Goal: Communication & Community: Participate in discussion

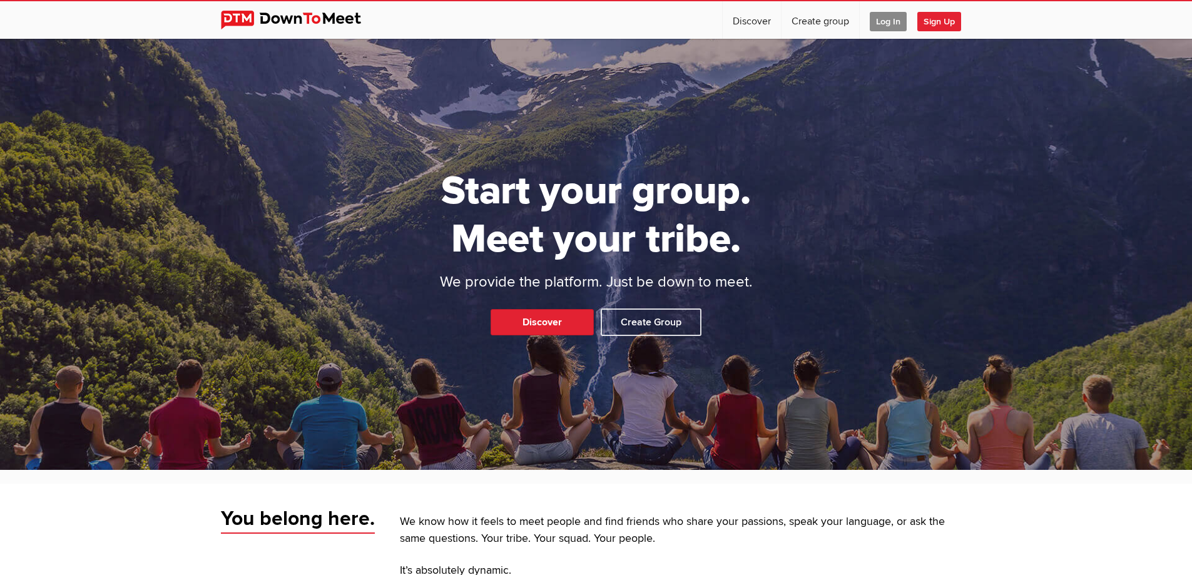
click at [885, 21] on span "Log In" at bounding box center [888, 21] width 37 height 19
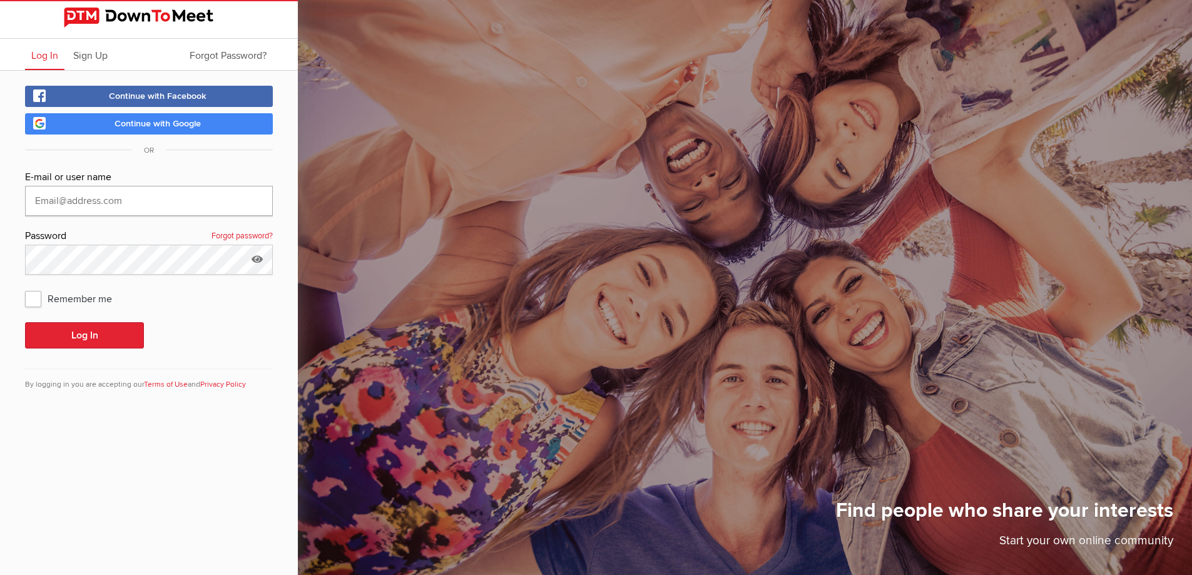
click at [171, 199] on input "text" at bounding box center [149, 201] width 248 height 30
type input "251jpoole@gmail.com"
click at [114, 332] on button "Log In" at bounding box center [84, 335] width 119 height 26
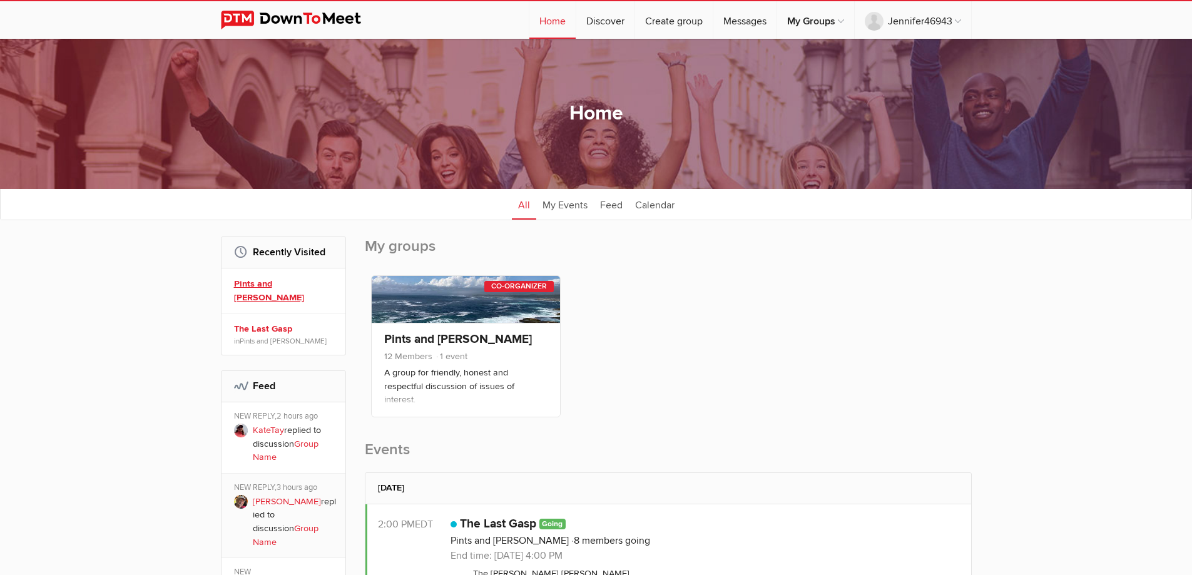
click at [284, 285] on link "Pints and Peterson" at bounding box center [285, 290] width 103 height 27
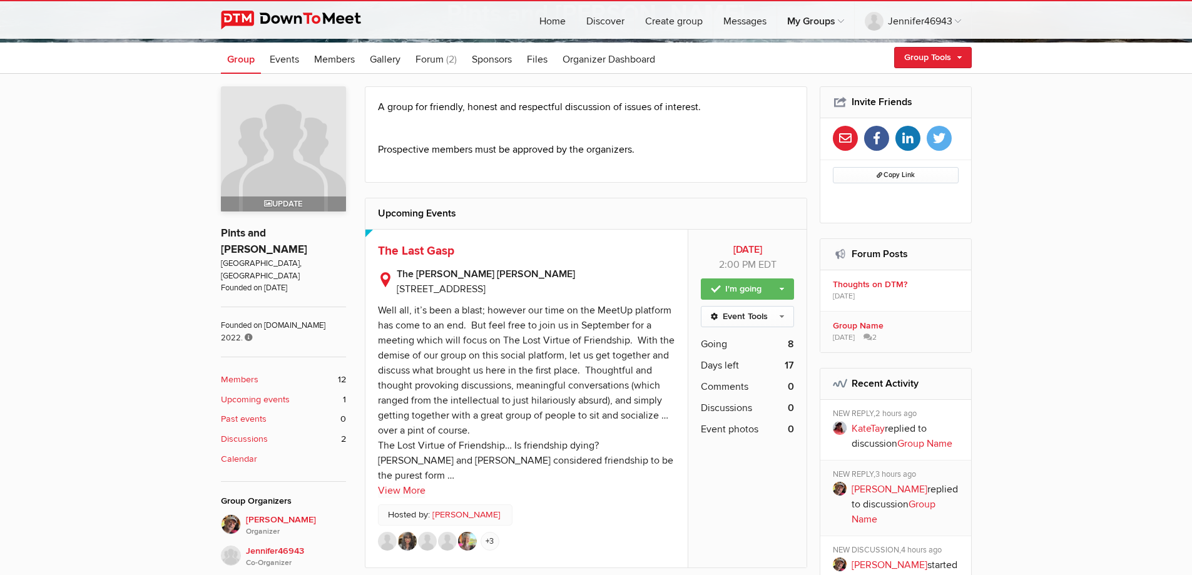
scroll to position [313, 0]
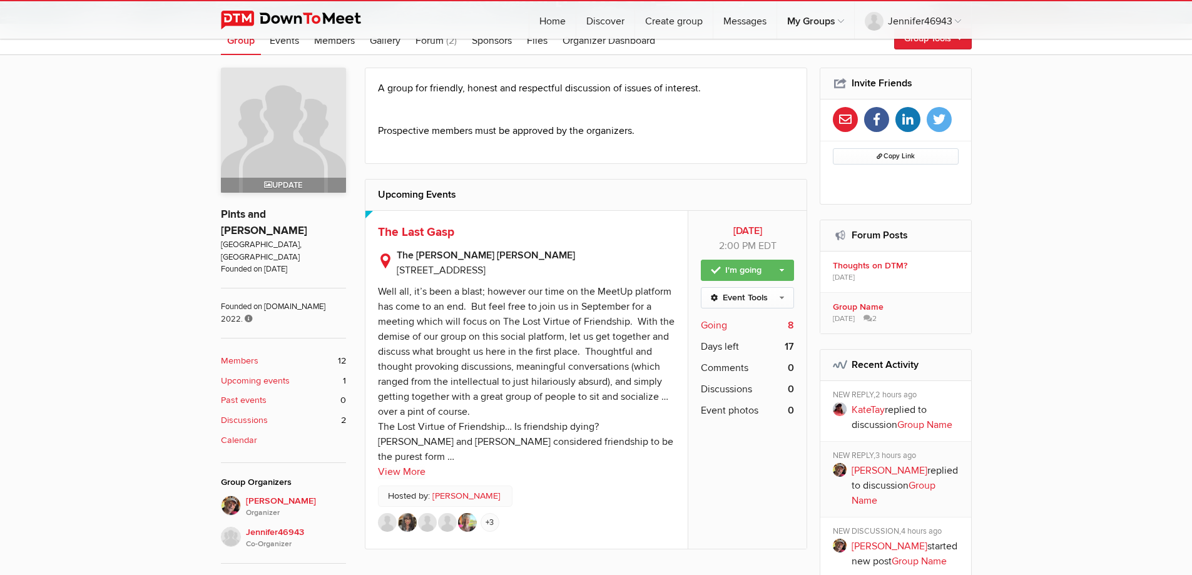
click at [709, 327] on span "Going" at bounding box center [714, 325] width 26 height 15
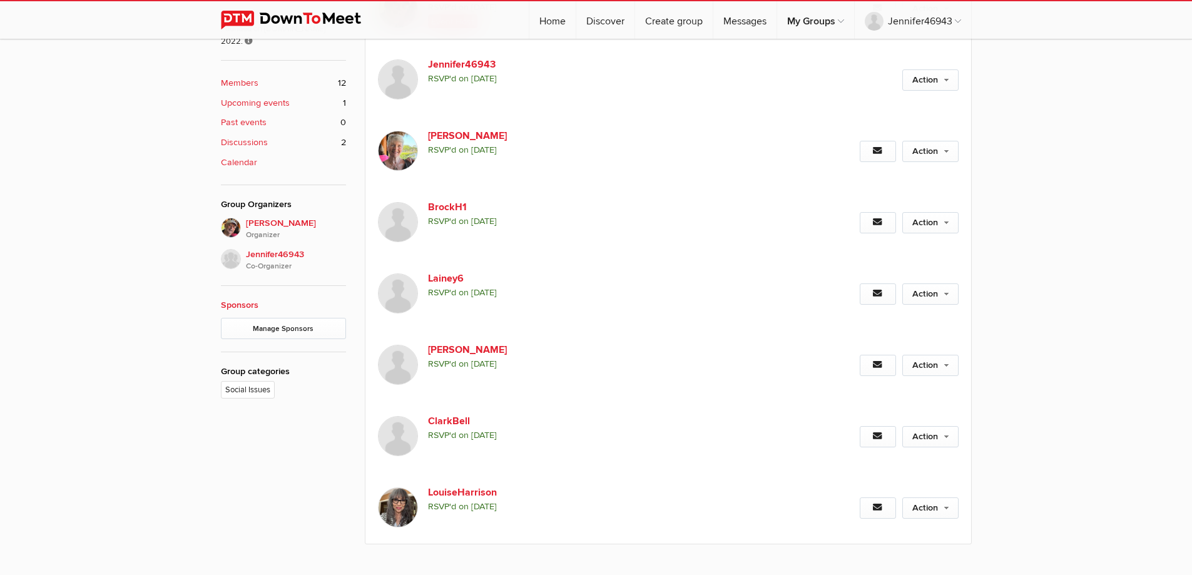
scroll to position [587, 0]
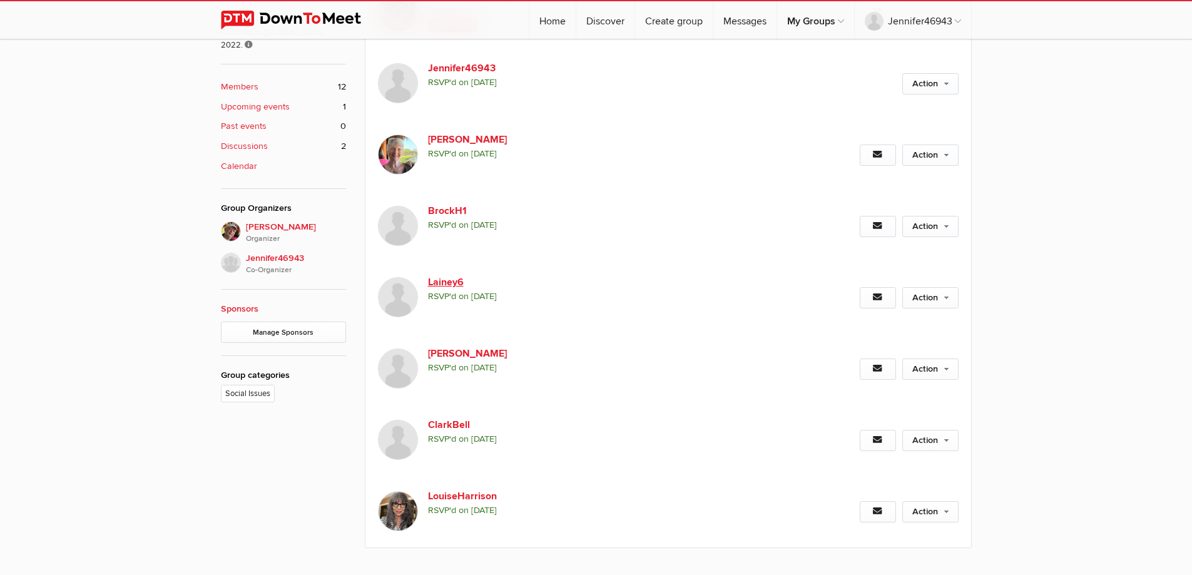
click at [441, 287] on link "Lainey6" at bounding box center [535, 282] width 214 height 15
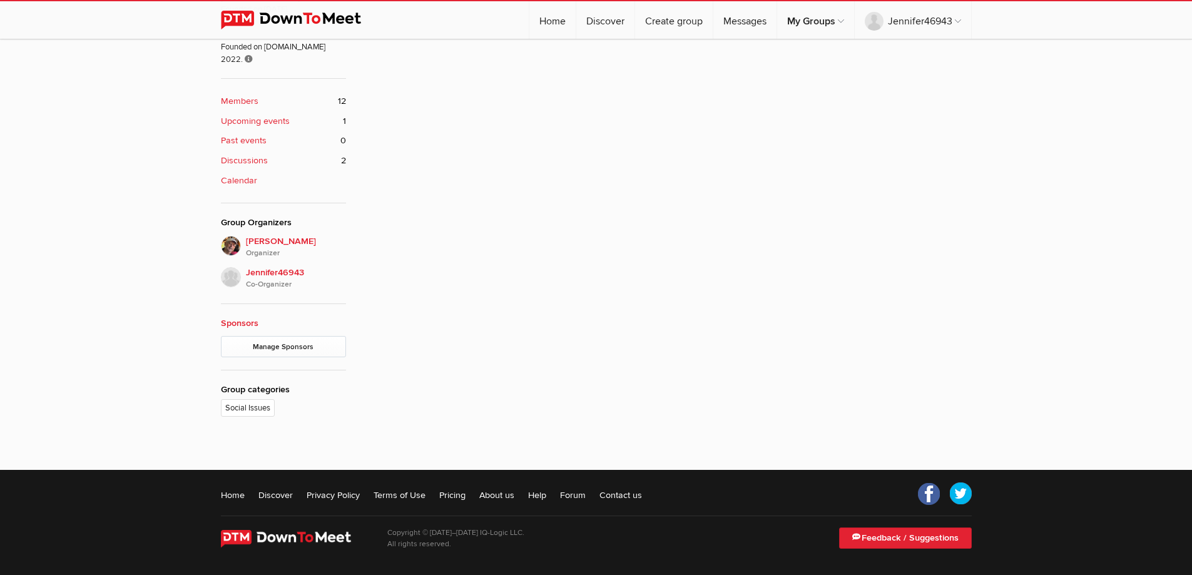
scroll to position [337, 0]
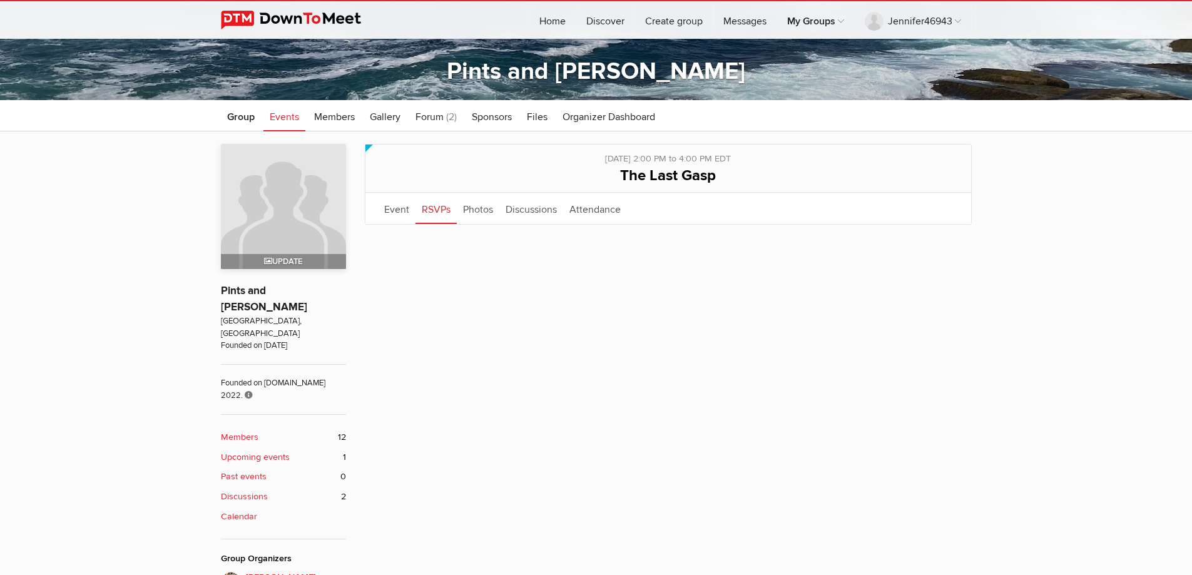
scroll to position [219, 0]
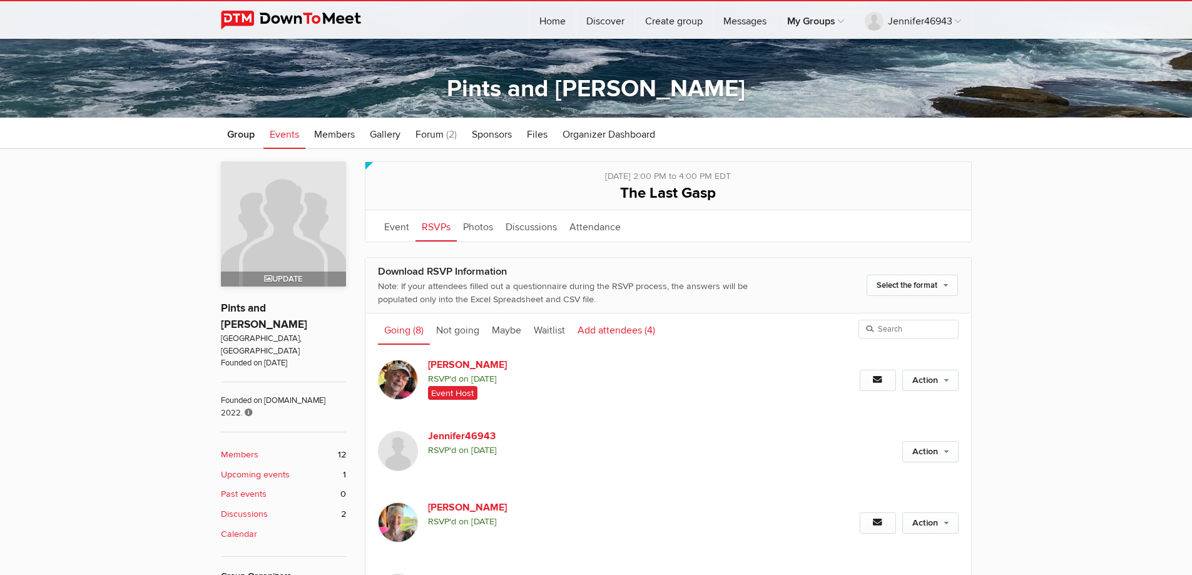
click at [611, 334] on link "Add attendees (4)" at bounding box center [616, 329] width 90 height 31
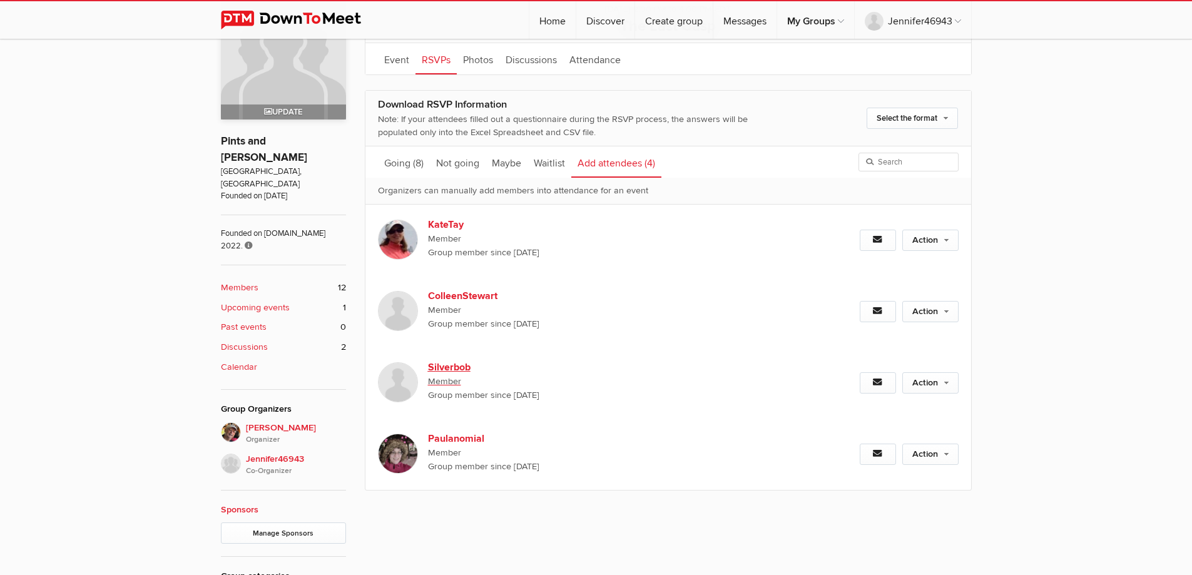
scroll to position [407, 0]
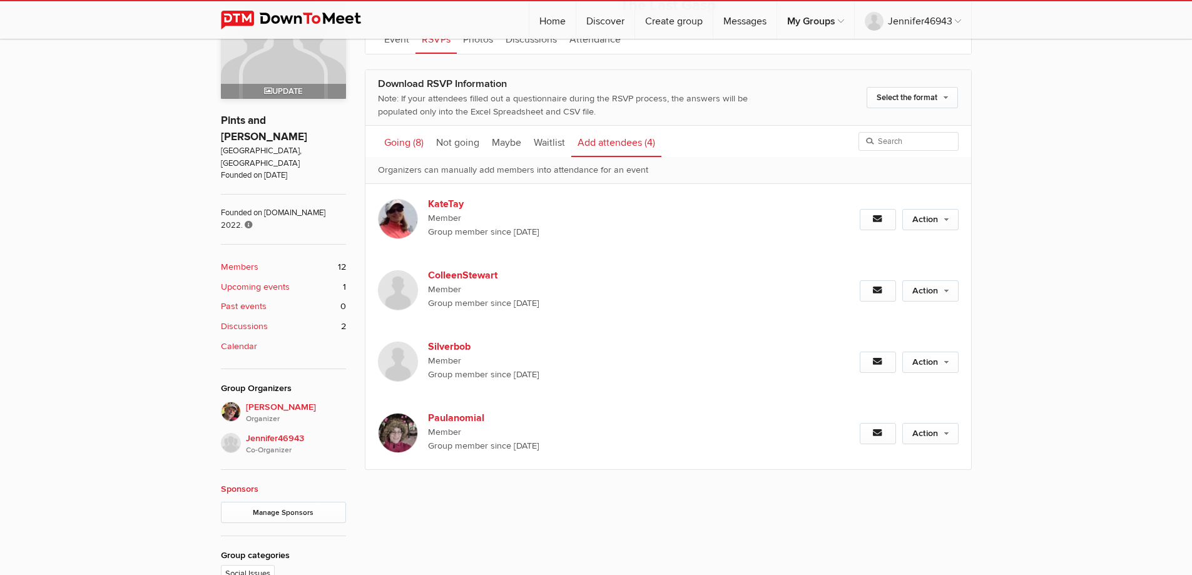
click at [406, 145] on link "Going (8)" at bounding box center [404, 141] width 52 height 31
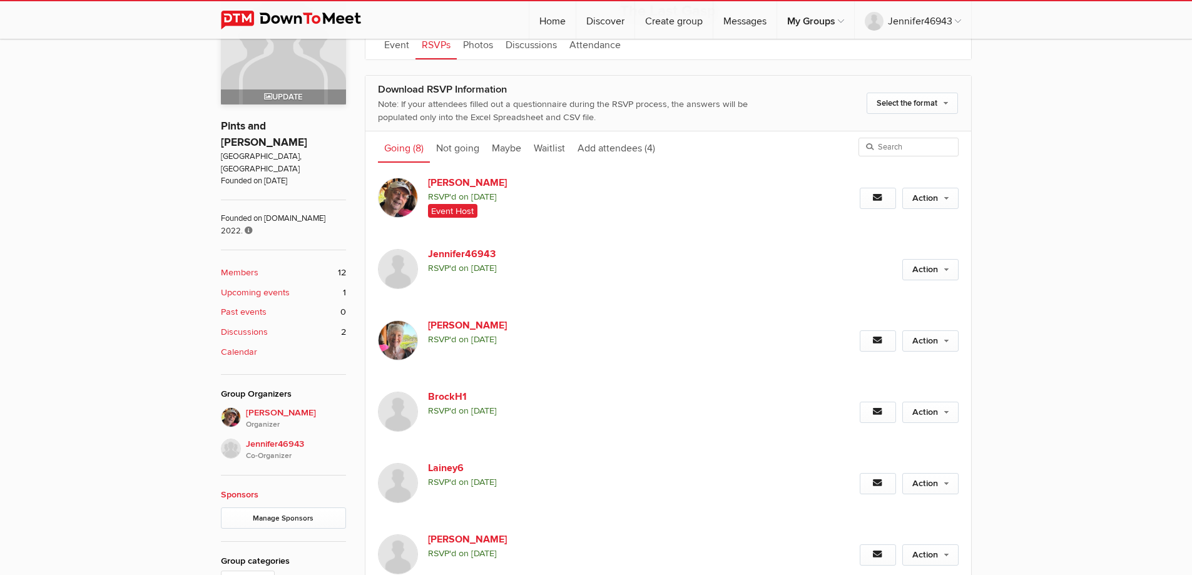
scroll to position [344, 0]
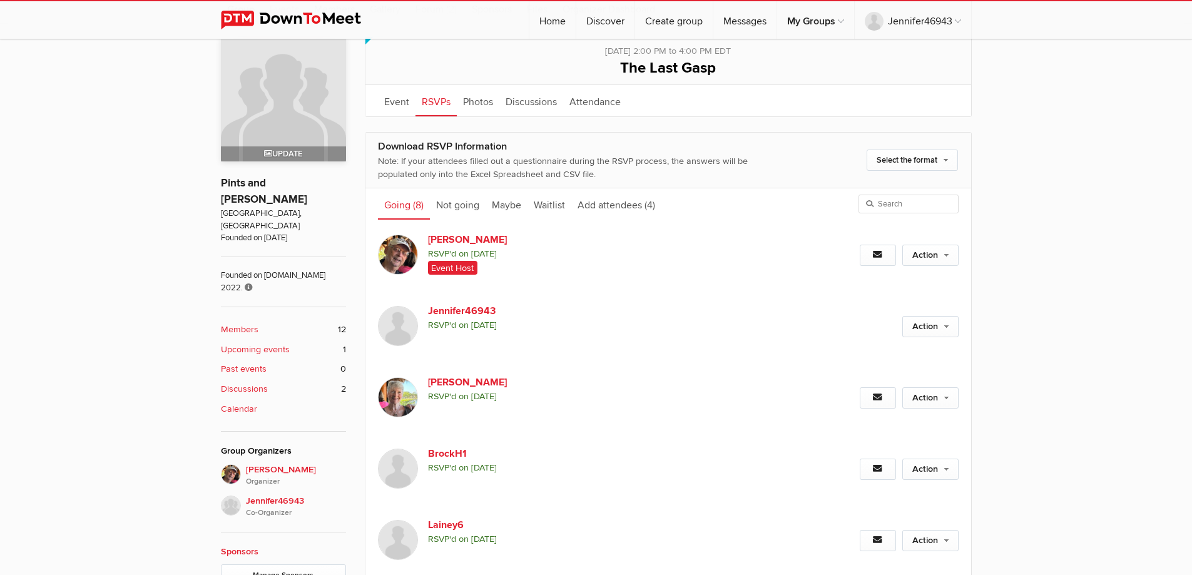
click at [267, 382] on b "Discussions" at bounding box center [244, 389] width 47 height 14
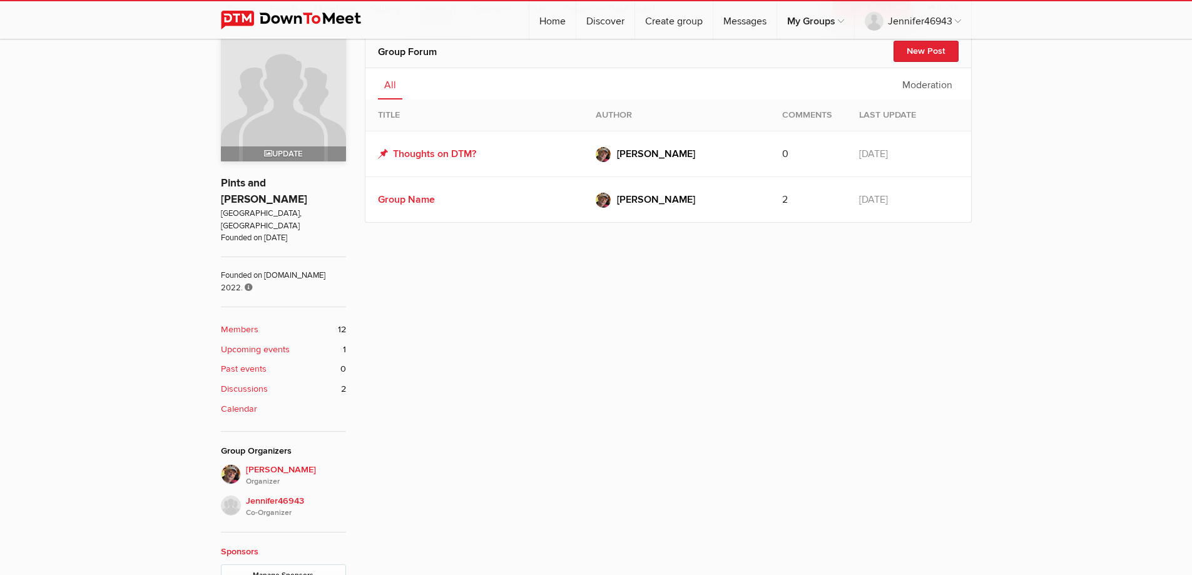
scroll to position [337, 0]
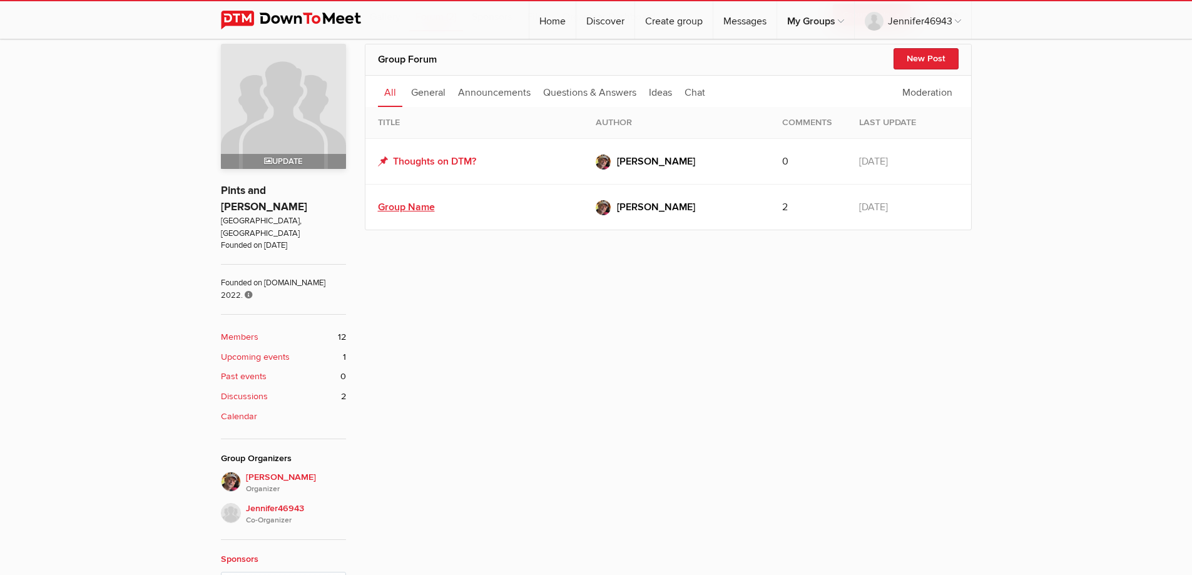
click at [411, 210] on link "Group Name" at bounding box center [406, 207] width 57 height 13
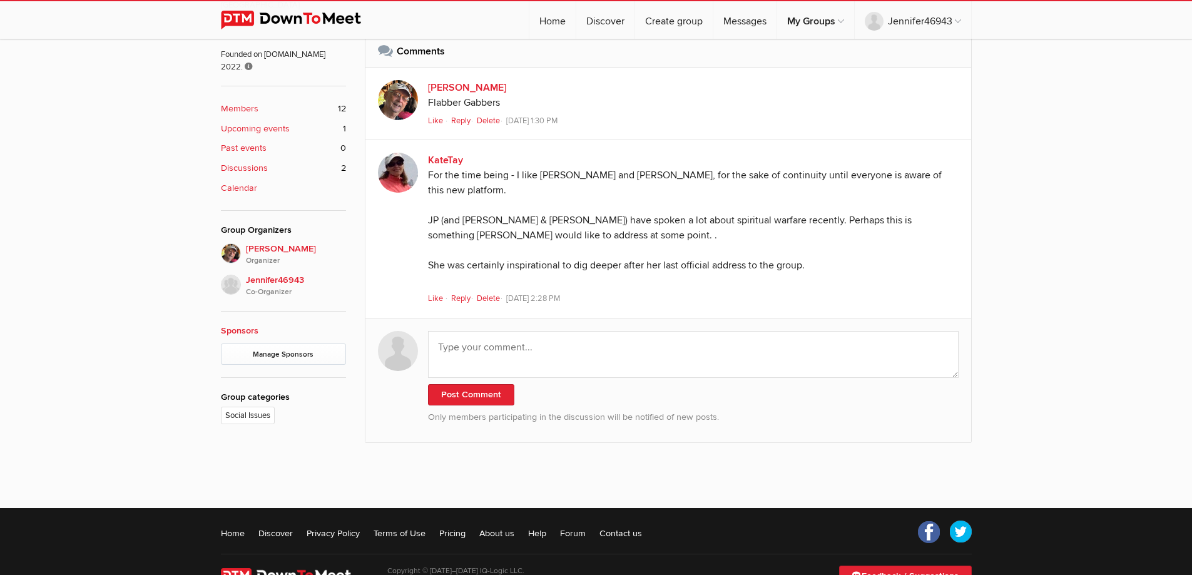
scroll to position [587, 0]
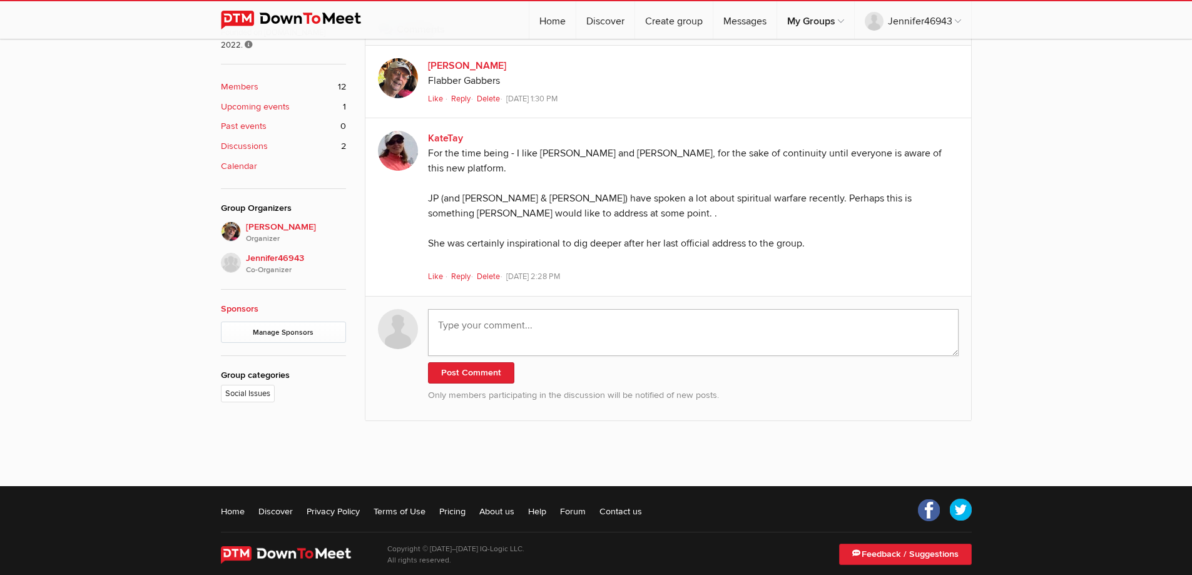
click at [499, 310] on textarea at bounding box center [693, 332] width 531 height 47
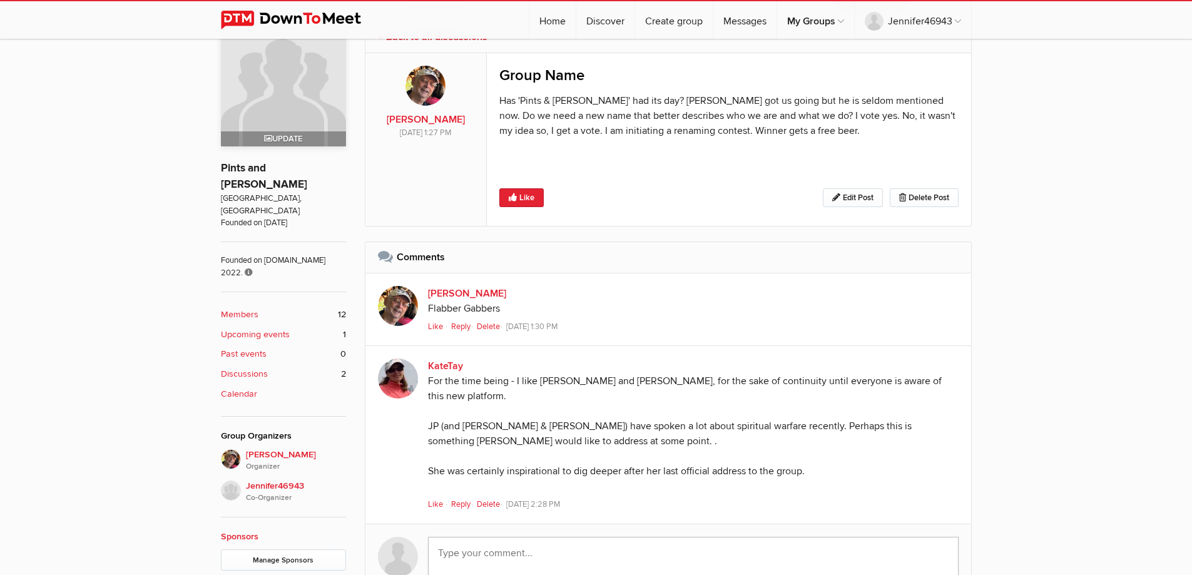
scroll to position [337, 0]
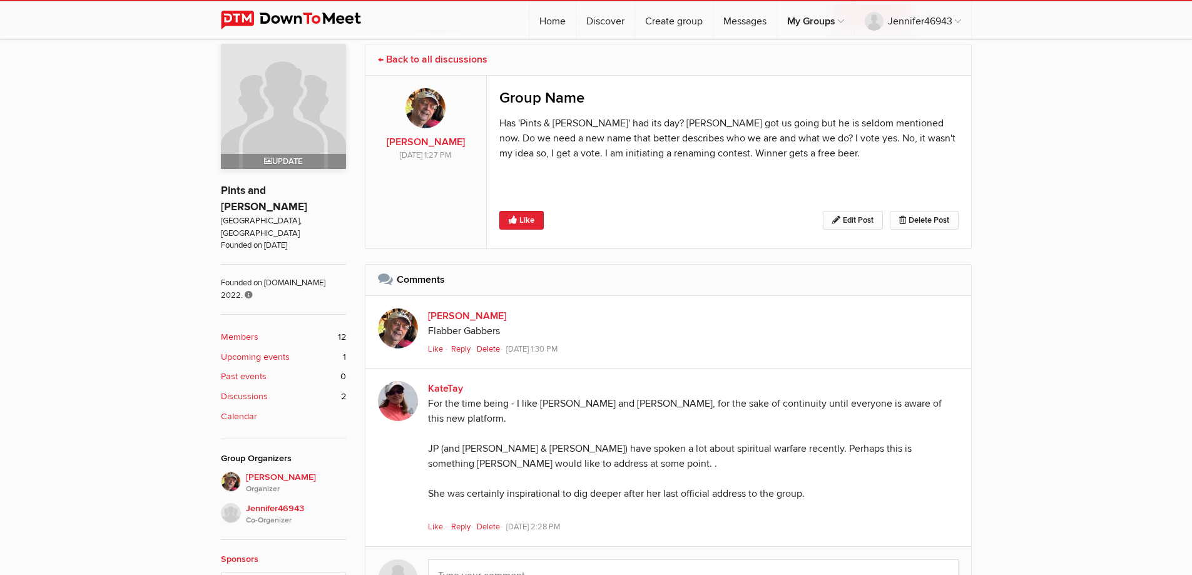
click at [257, 390] on b "Discussions" at bounding box center [244, 397] width 47 height 14
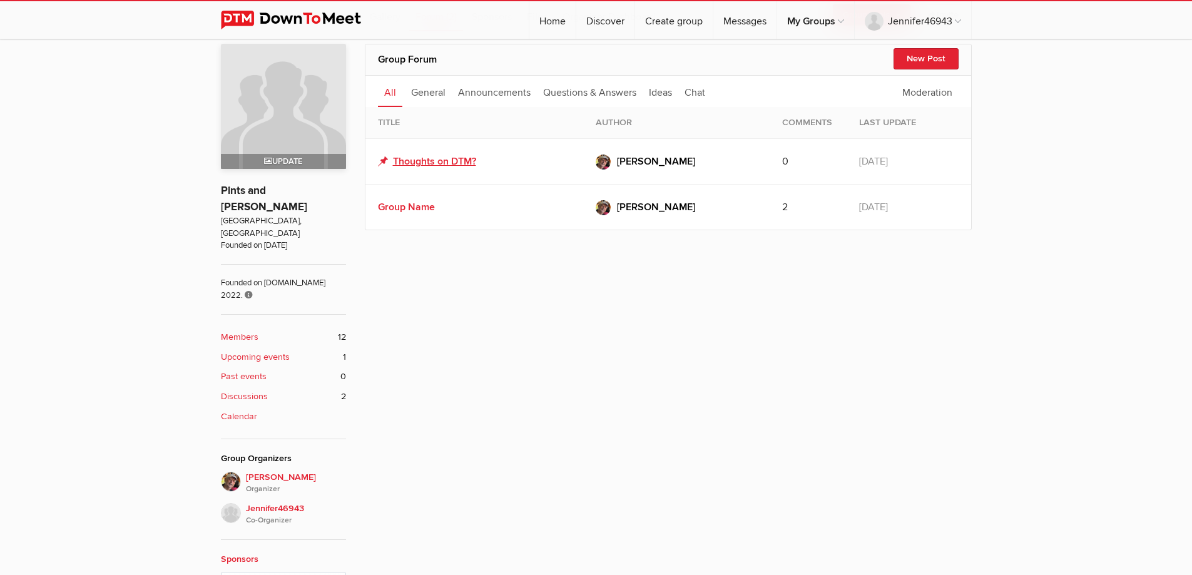
click at [421, 164] on link "Thoughts on DTM?" at bounding box center [427, 161] width 98 height 15
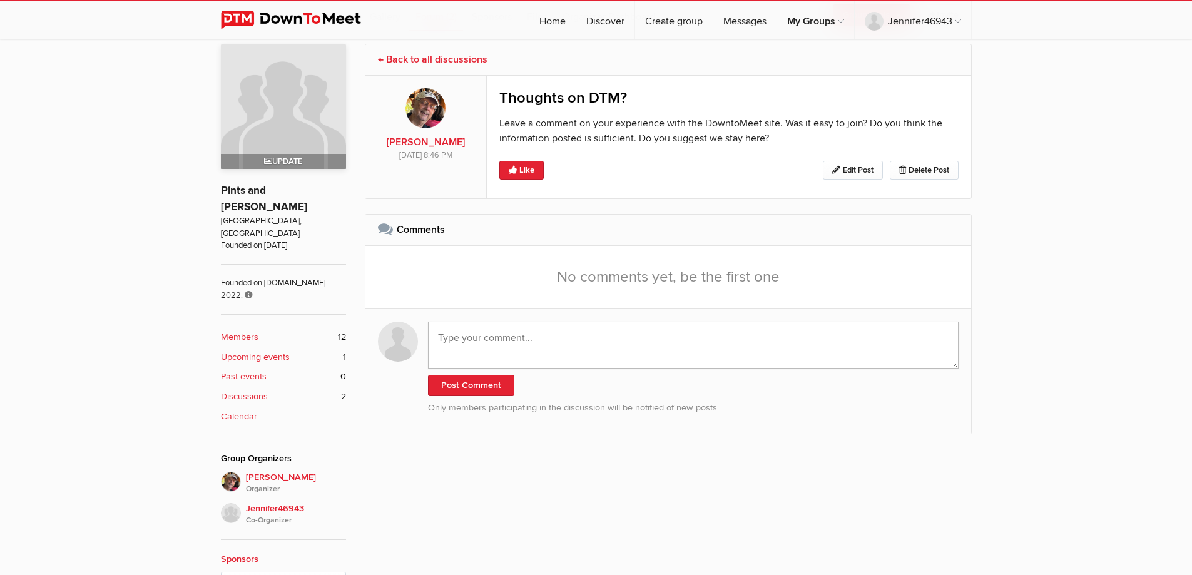
click at [482, 339] on textarea at bounding box center [693, 345] width 531 height 47
click at [250, 350] on b "Upcoming events" at bounding box center [255, 357] width 69 height 14
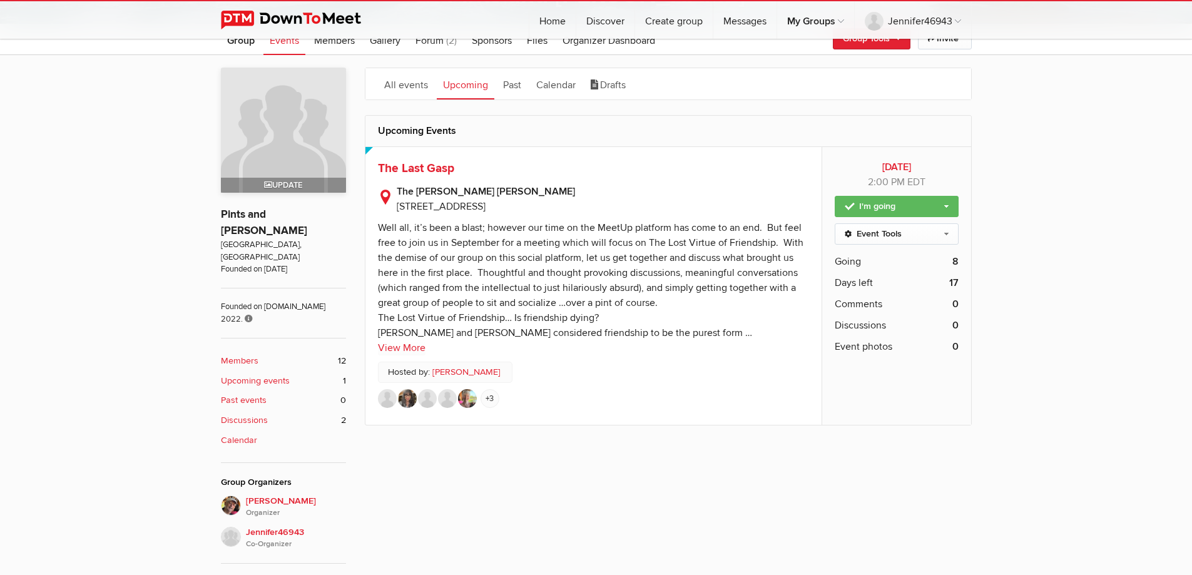
scroll to position [188, 0]
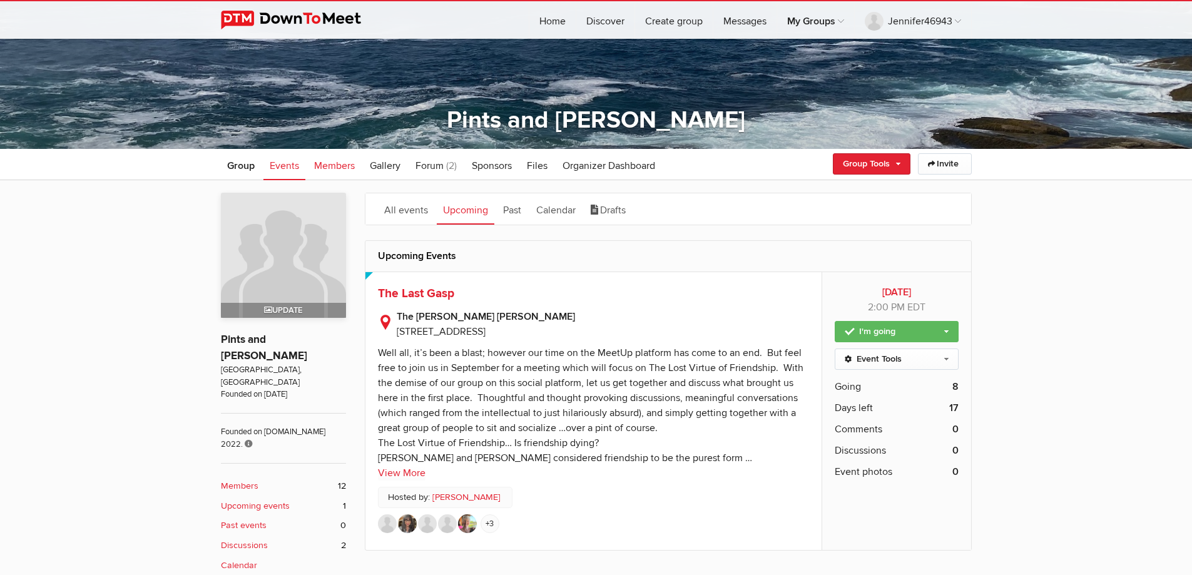
click at [330, 166] on span "Members" at bounding box center [334, 166] width 41 height 13
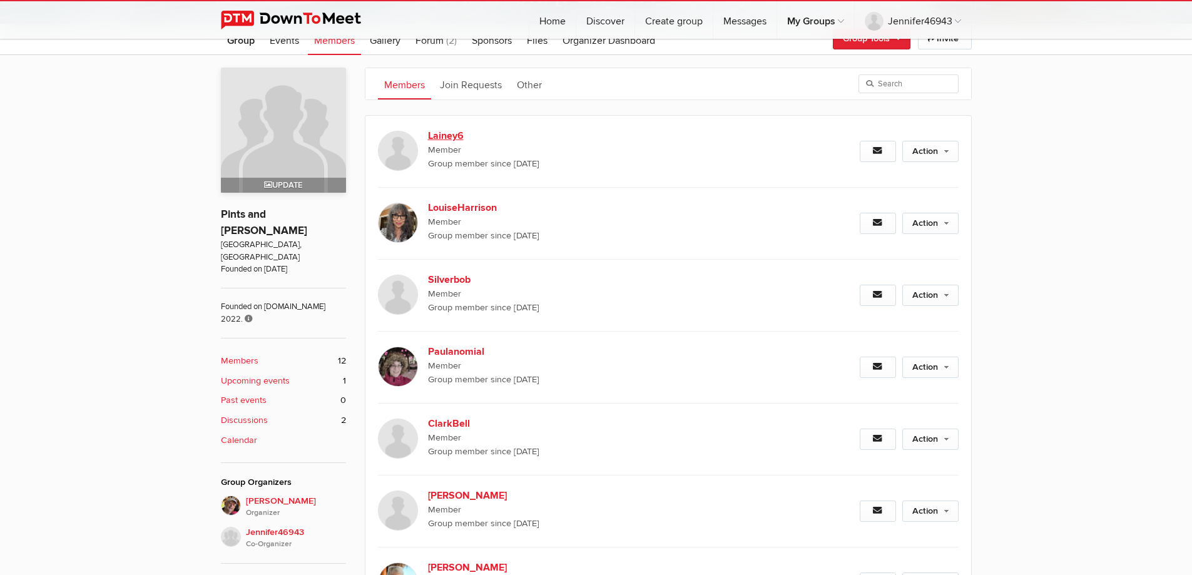
scroll to position [250, 0]
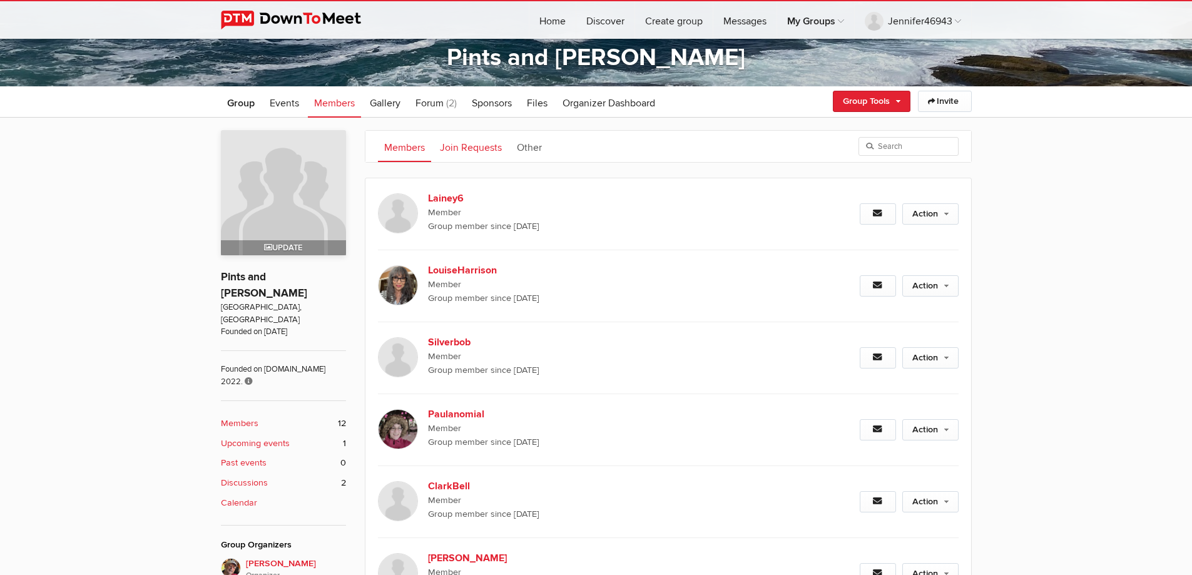
click at [477, 148] on link "Join Requests" at bounding box center [471, 146] width 74 height 31
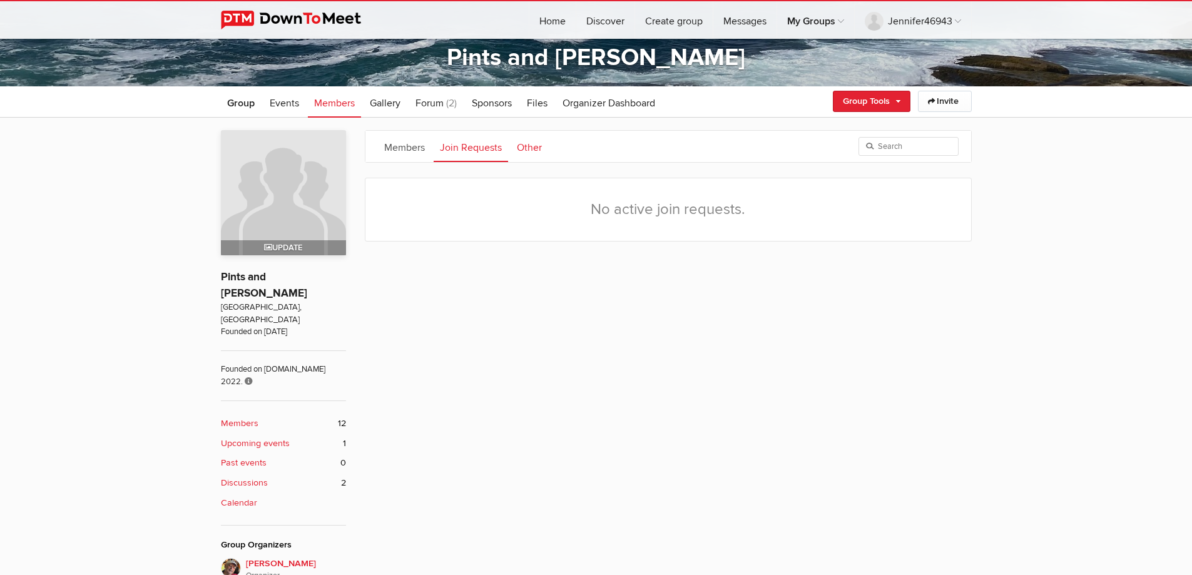
click at [528, 146] on link "Other" at bounding box center [530, 146] width 38 height 31
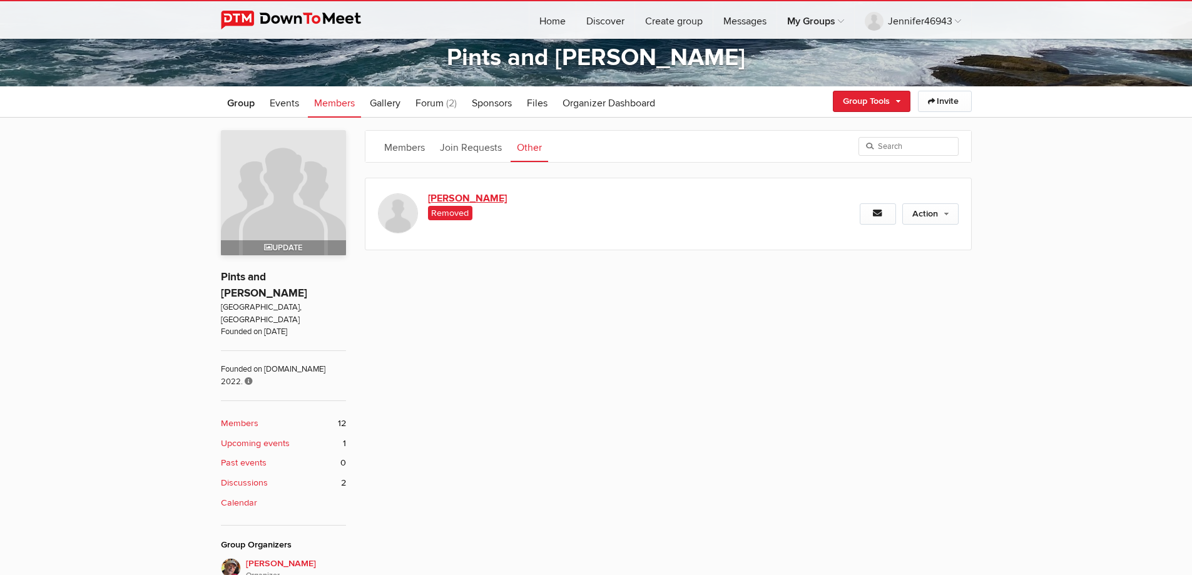
click at [440, 196] on link "Gordwin" at bounding box center [535, 198] width 214 height 15
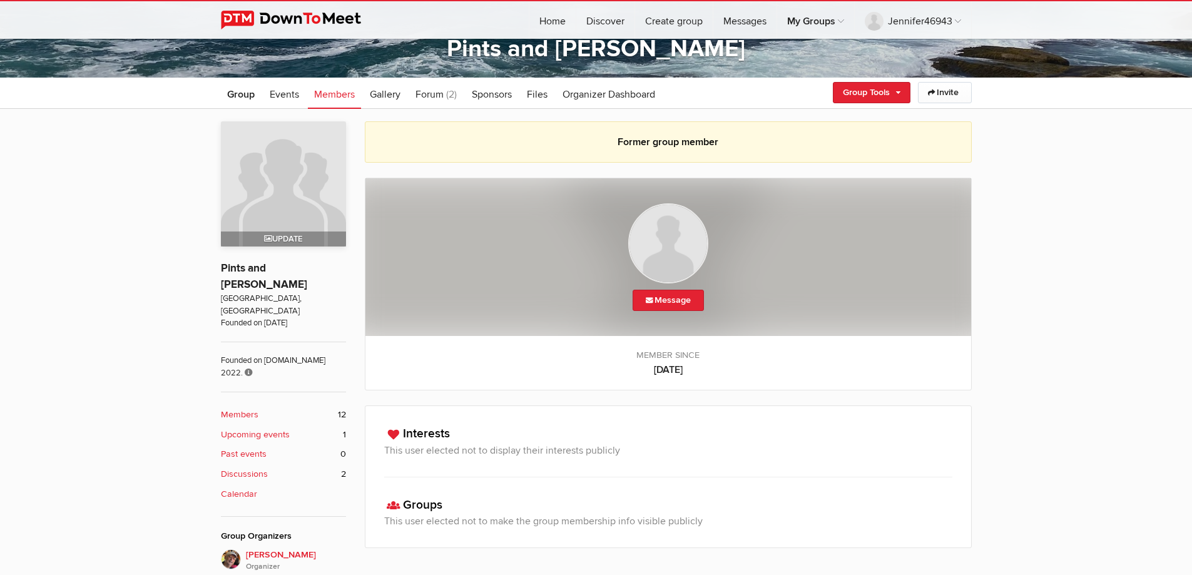
scroll to position [212, 0]
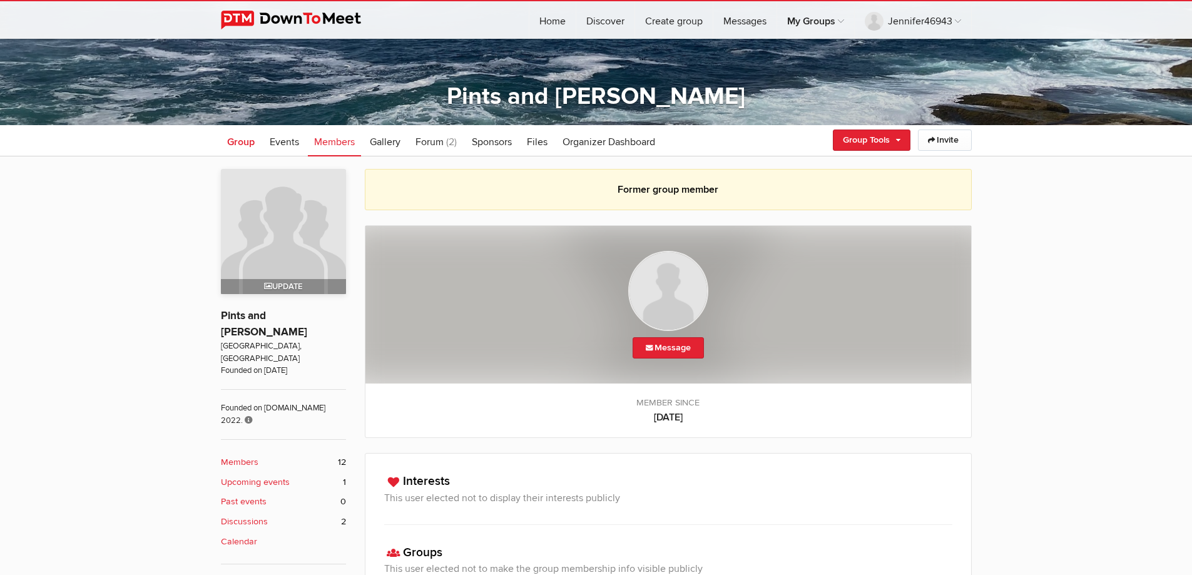
click at [249, 144] on span "Group" at bounding box center [241, 142] width 28 height 13
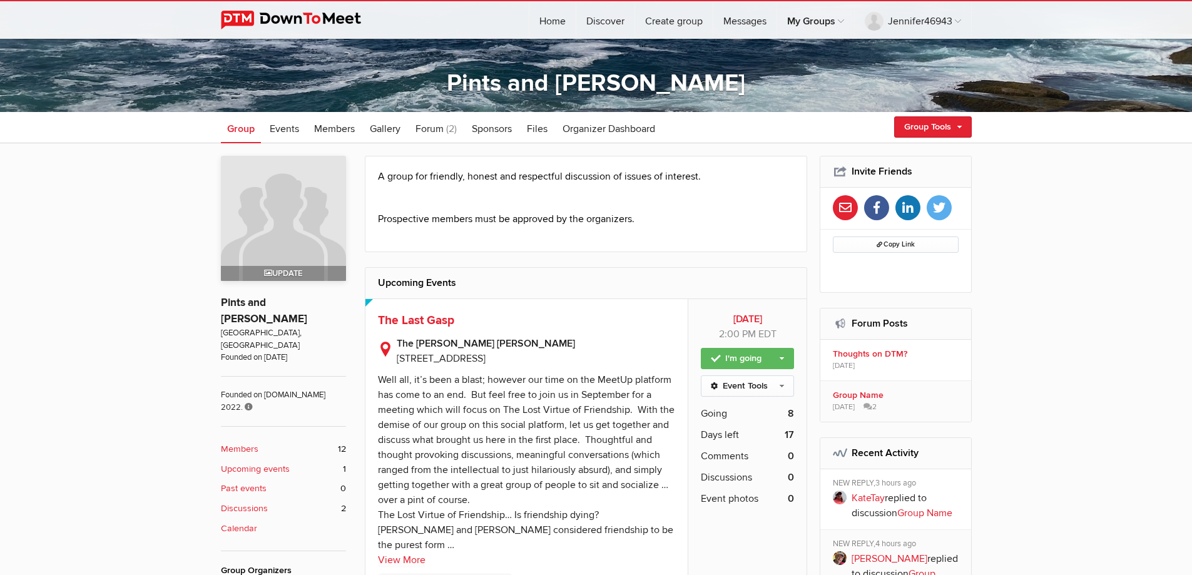
scroll to position [212, 0]
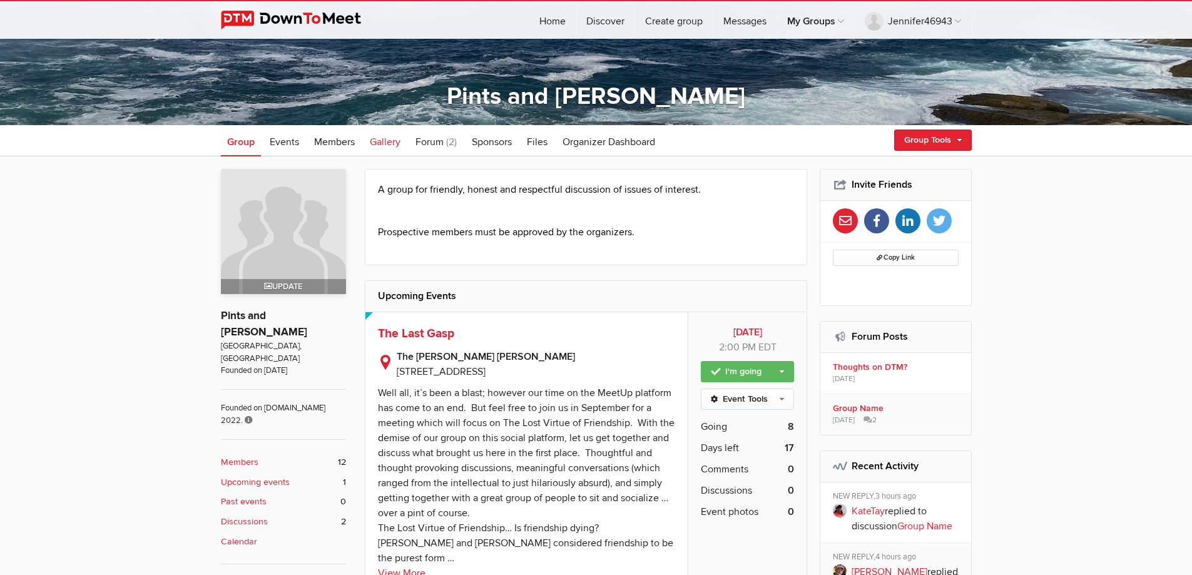
click at [390, 144] on span "Gallery" at bounding box center [385, 142] width 31 height 13
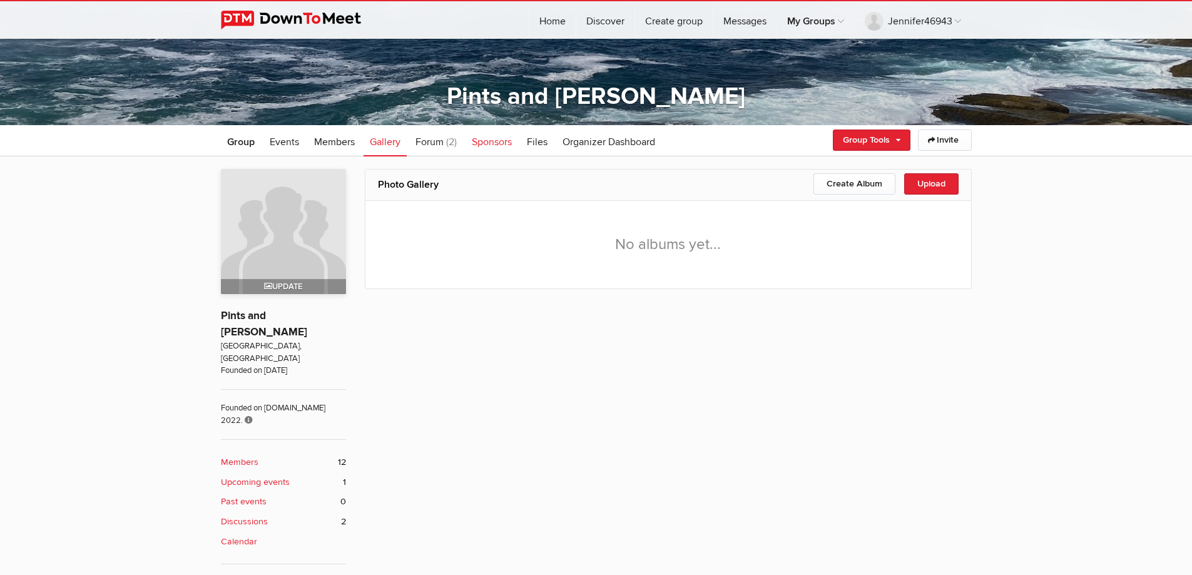
click at [485, 148] on span "Sponsors" at bounding box center [492, 142] width 40 height 13
click at [534, 145] on span "Files" at bounding box center [537, 142] width 21 height 13
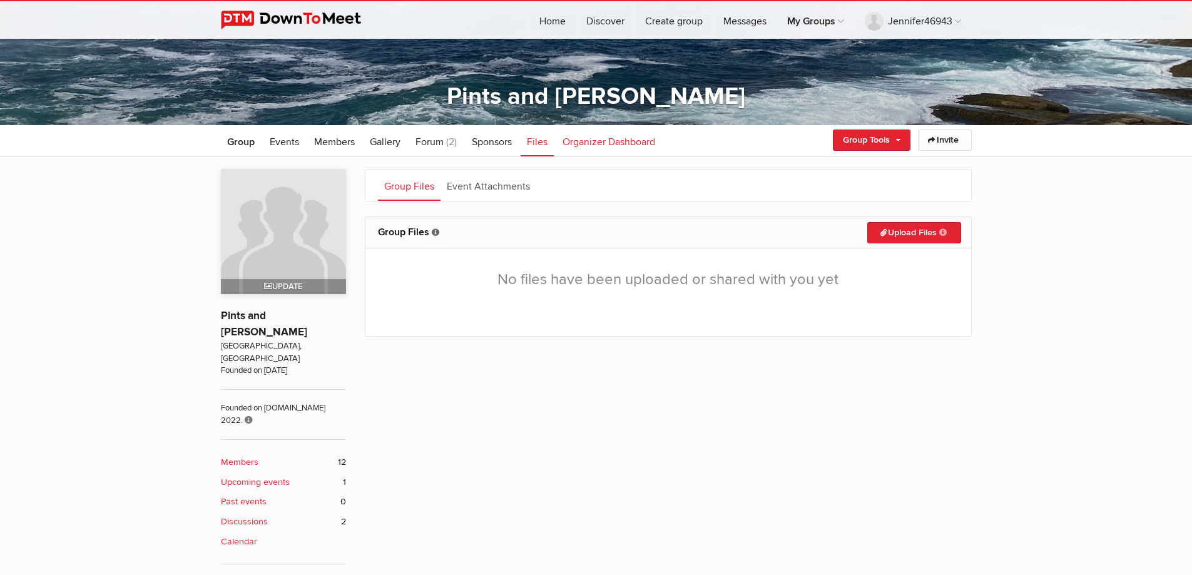
click at [584, 145] on span "Organizer Dashboard" at bounding box center [609, 142] width 93 height 13
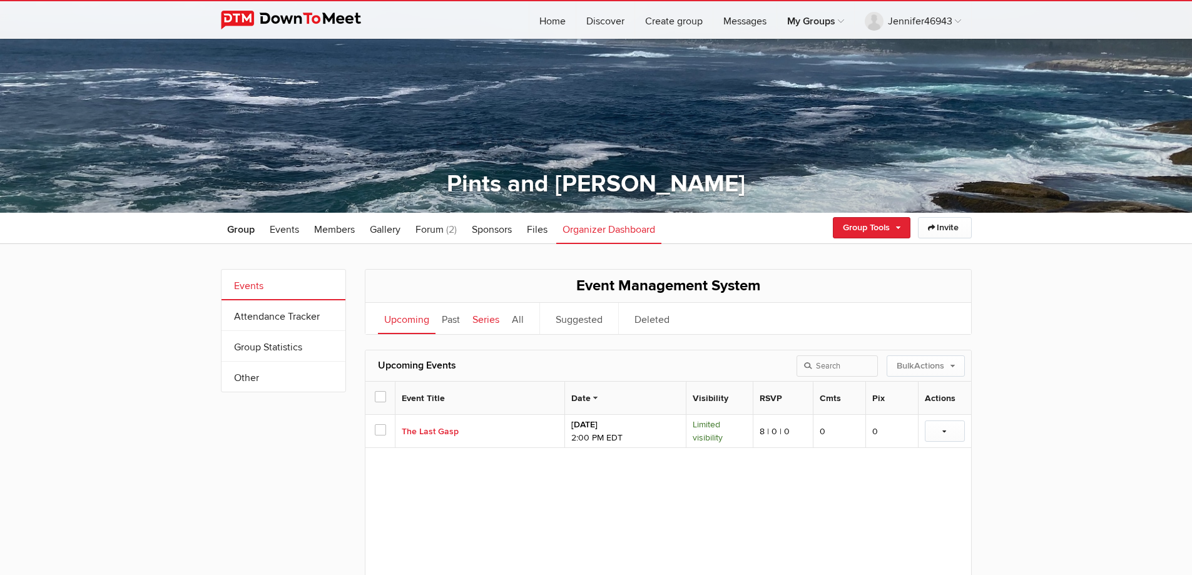
scroll to position [86, 0]
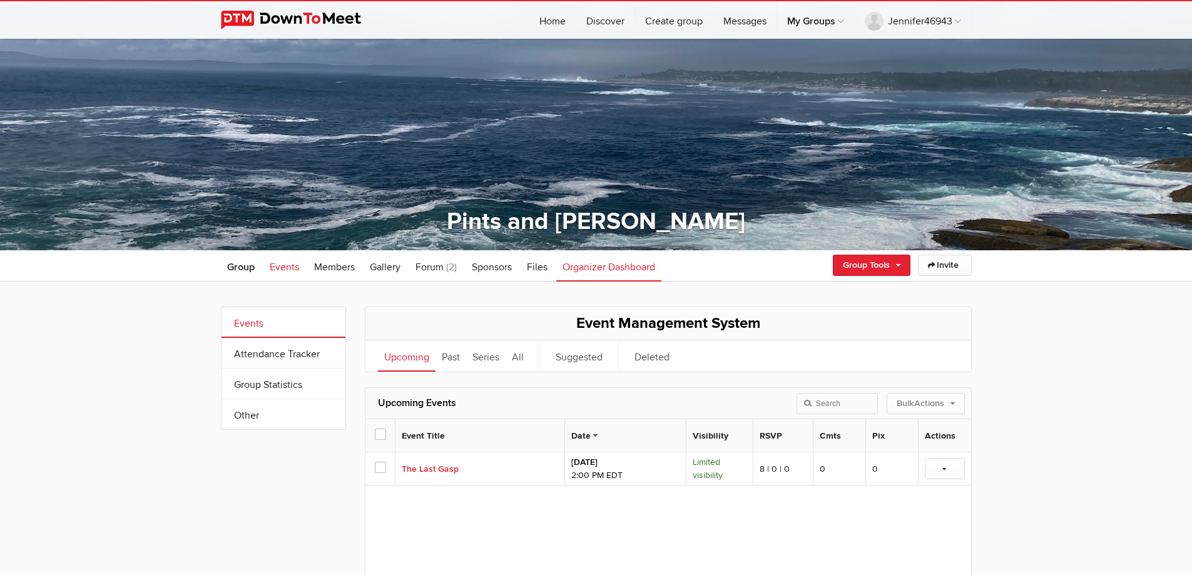
click at [294, 265] on span "Events" at bounding box center [284, 267] width 29 height 13
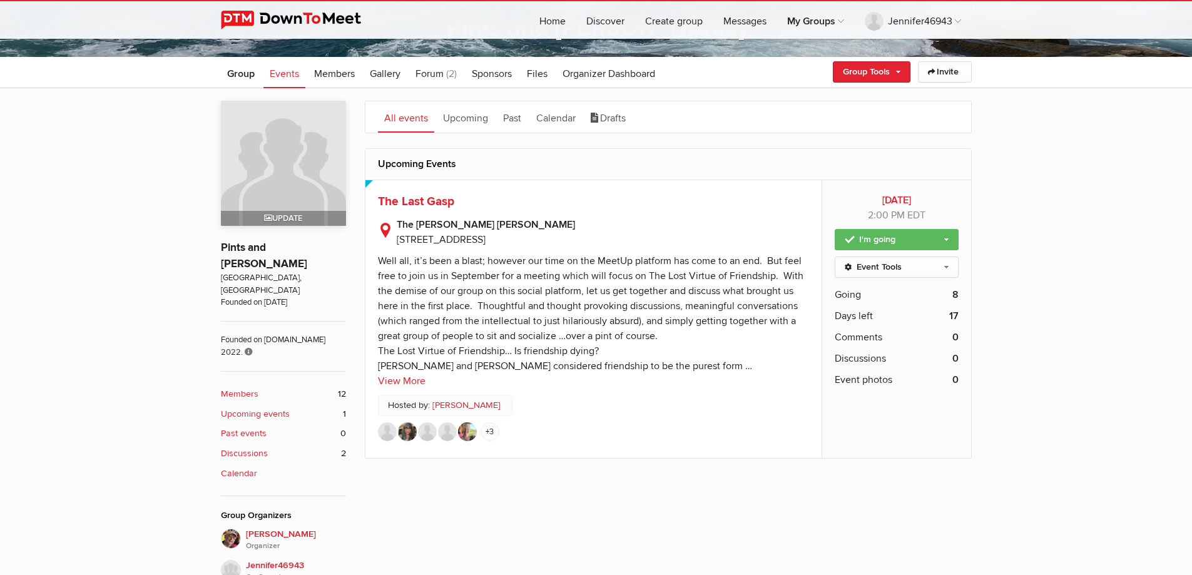
scroll to position [337, 0]
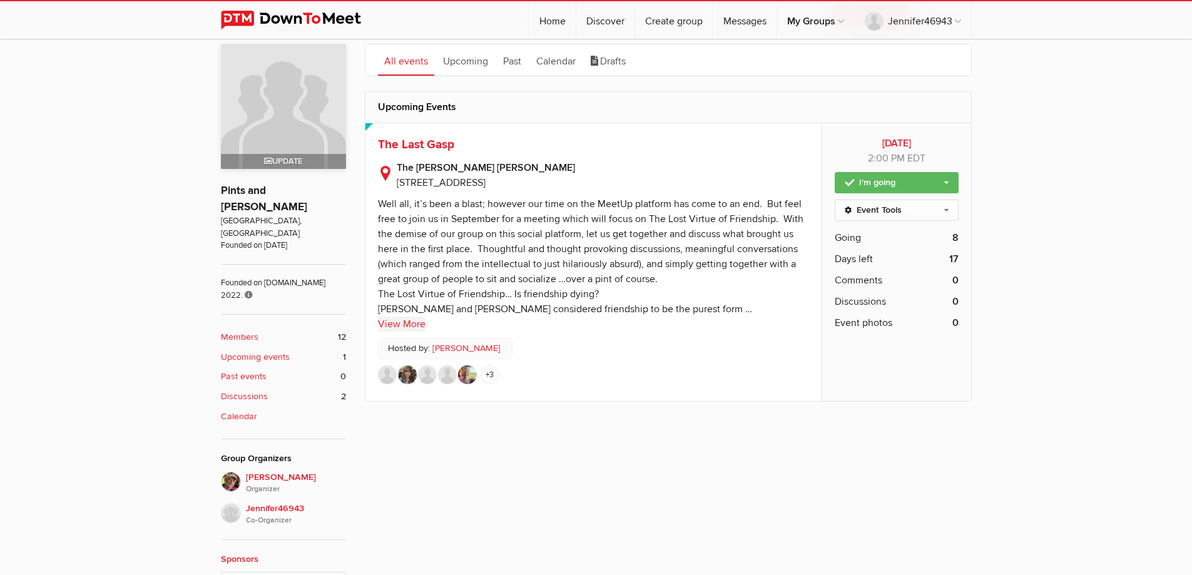
click at [405, 327] on link "View More" at bounding box center [402, 324] width 48 height 15
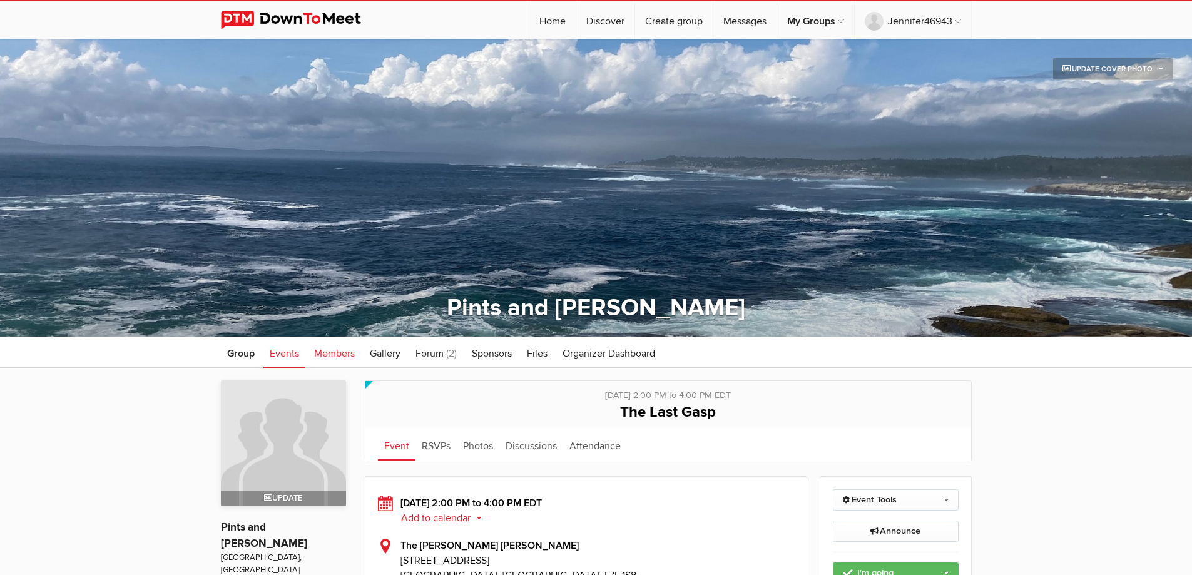
click at [356, 352] on link "Members" at bounding box center [334, 352] width 53 height 31
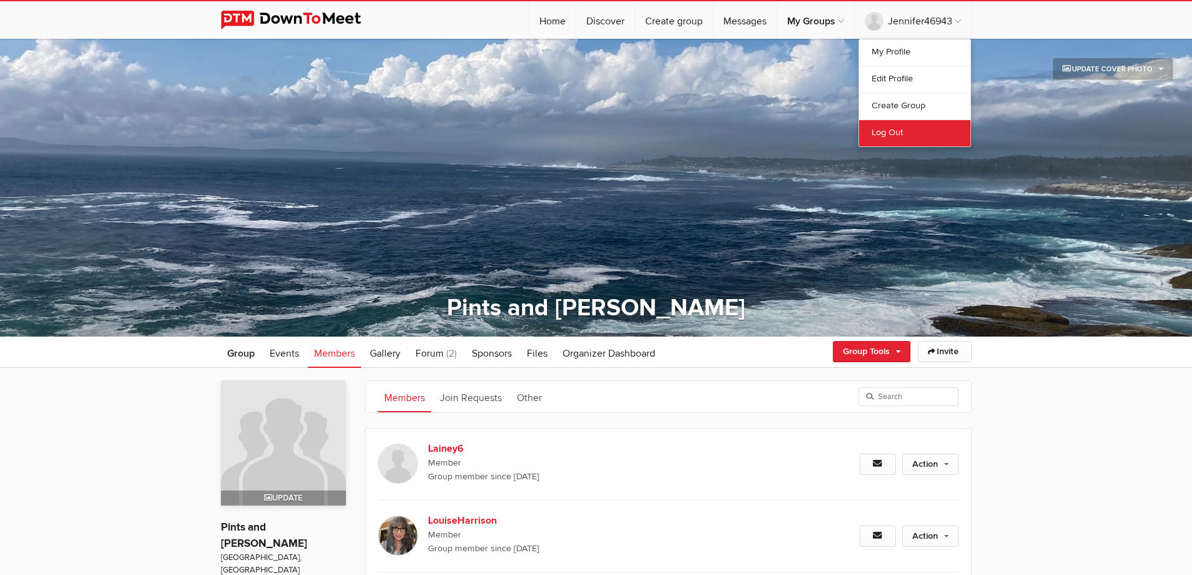
click at [885, 132] on link "Log Out" at bounding box center [914, 133] width 111 height 27
